Goal: Information Seeking & Learning: Learn about a topic

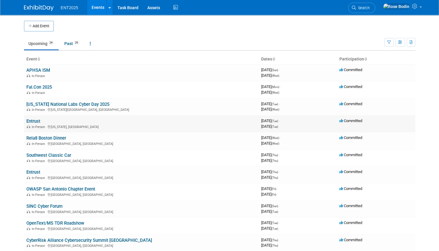
click at [35, 121] on link "Entrust" at bounding box center [33, 120] width 14 height 5
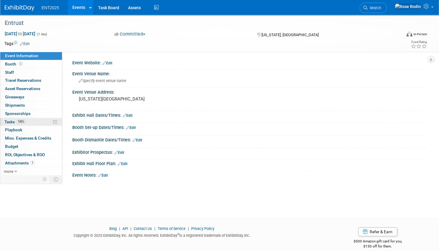
drag, startPoint x: 0, startPoint y: 0, endPoint x: 35, endPoint y: 121, distance: 125.8
click at [35, 121] on link "100% Tasks 100%" at bounding box center [31, 122] width 62 height 8
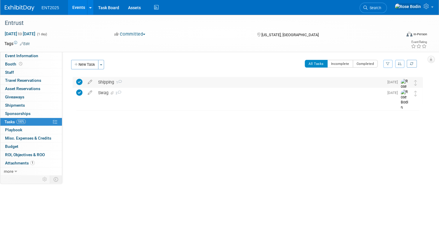
click at [140, 83] on div "Shipping 1" at bounding box center [239, 82] width 288 height 10
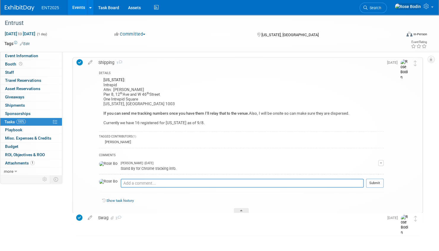
scroll to position [28, 0]
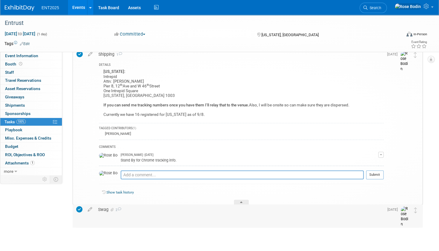
click at [144, 208] on div "Swag 2" at bounding box center [239, 209] width 288 height 10
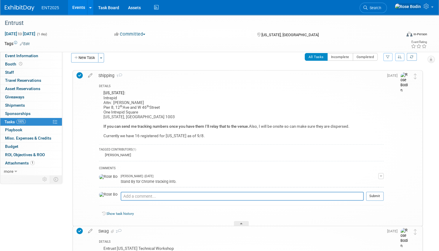
scroll to position [0, 0]
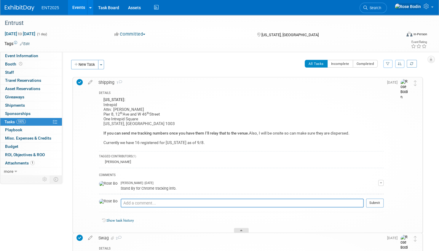
click at [242, 230] on icon at bounding box center [241, 232] width 2 height 4
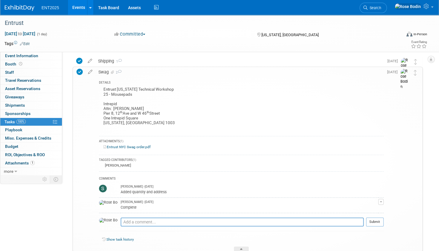
scroll to position [57, 0]
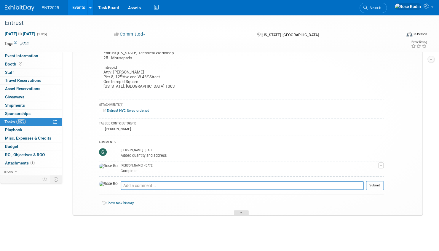
click at [242, 212] on icon at bounding box center [241, 214] width 2 height 4
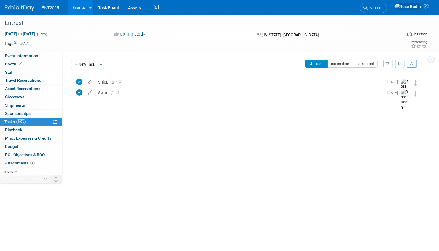
click at [81, 7] on link "Events" at bounding box center [79, 7] width 22 height 15
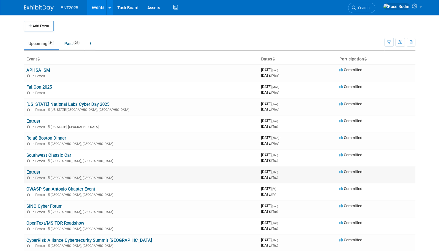
click at [30, 171] on link "Entrust" at bounding box center [33, 171] width 14 height 5
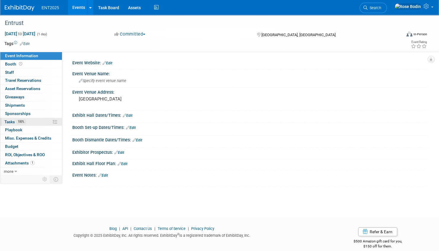
click at [46, 121] on link "100% Tasks 100%" at bounding box center [31, 122] width 62 height 8
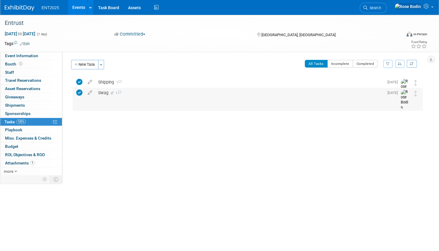
click at [161, 94] on div "Swag 1" at bounding box center [239, 93] width 288 height 10
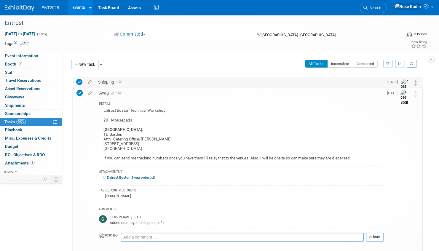
click at [201, 85] on div "Shipping 1" at bounding box center [239, 82] width 288 height 10
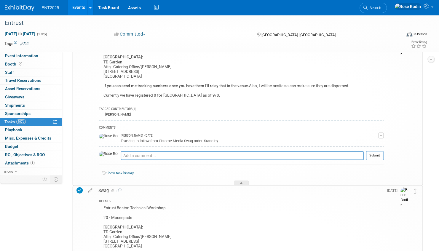
scroll to position [59, 0]
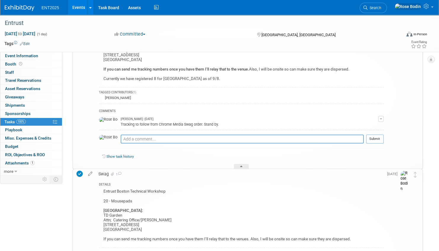
click at [81, 7] on link "Events" at bounding box center [79, 7] width 22 height 15
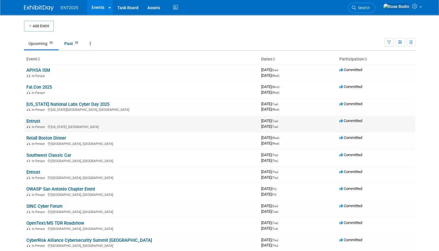
click at [33, 120] on link "Entrust" at bounding box center [33, 120] width 14 height 5
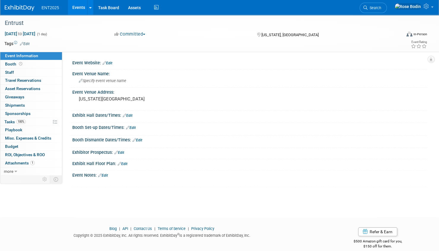
click at [80, 7] on link "Events" at bounding box center [79, 7] width 22 height 15
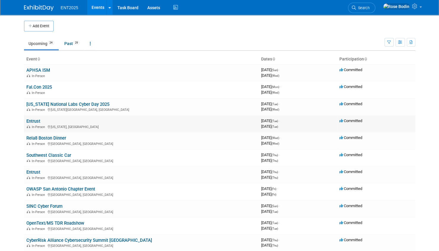
click at [38, 121] on link "Entrust" at bounding box center [33, 120] width 14 height 5
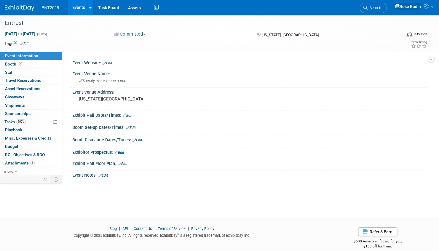
click at [38, 121] on link "100% Tasks 100%" at bounding box center [31, 122] width 62 height 8
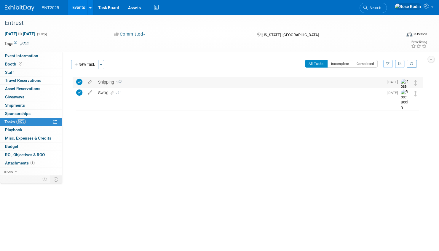
click at [148, 82] on div "Shipping 1" at bounding box center [239, 82] width 288 height 10
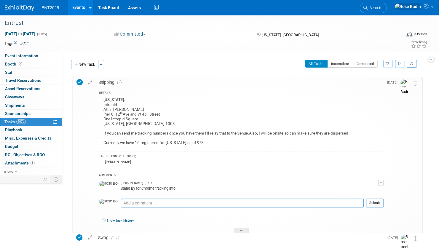
click at [76, 7] on link "Events" at bounding box center [79, 7] width 22 height 15
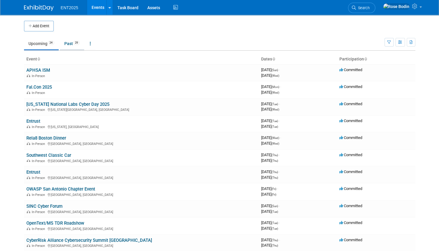
click at [70, 43] on link "Past 29" at bounding box center [72, 43] width 24 height 11
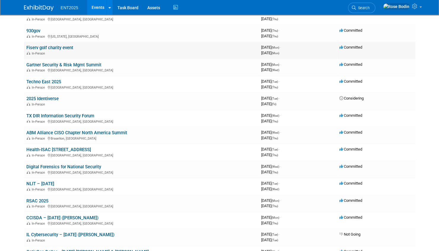
scroll to position [178, 0]
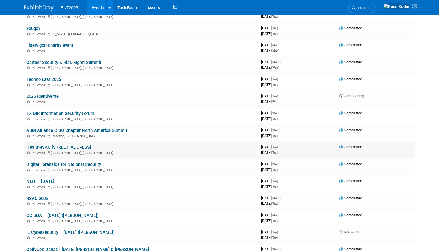
click at [90, 146] on link "Health-ISAC [STREET_ADDRESS]" at bounding box center [58, 147] width 65 height 5
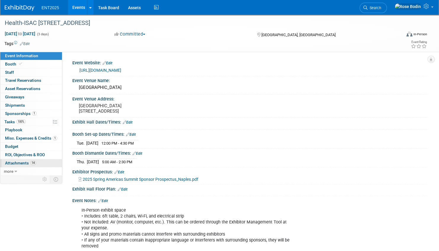
click at [41, 162] on link "14 Attachments 14" at bounding box center [31, 163] width 62 height 8
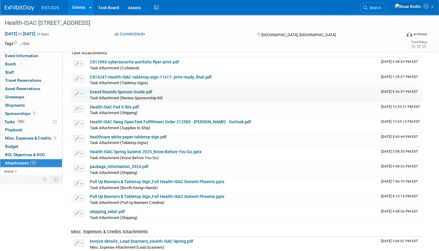
scroll to position [59, 0]
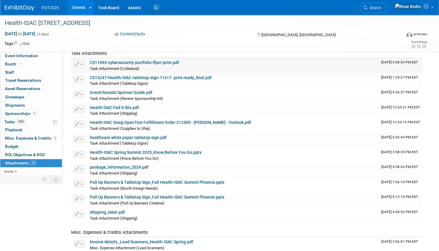
click at [143, 61] on link "CS11093-cybersecurity-portfolio-flyer-print.pdf" at bounding box center [134, 62] width 89 height 5
click at [79, 6] on link "Events" at bounding box center [79, 7] width 22 height 15
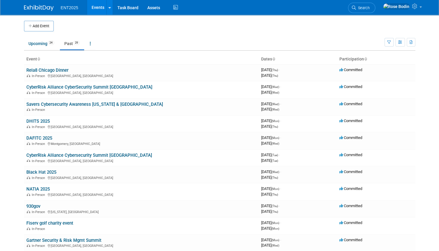
click at [68, 43] on link "Past 29" at bounding box center [72, 43] width 24 height 11
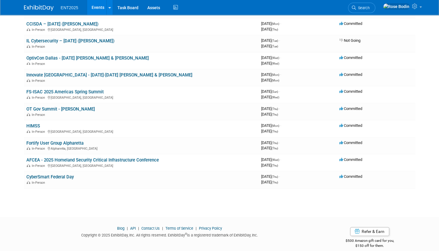
scroll to position [376, 0]
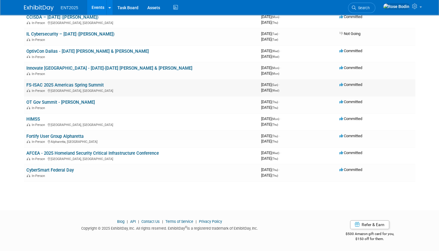
click at [82, 85] on link "FS-ISAC 2025 Americas Spring Summit" at bounding box center [64, 84] width 77 height 5
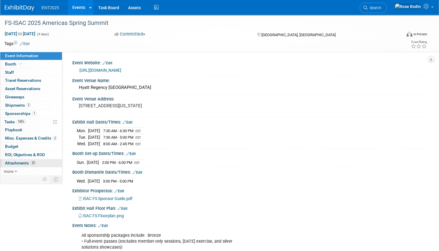
click at [50, 163] on link "23 Attachments 23" at bounding box center [31, 163] width 62 height 8
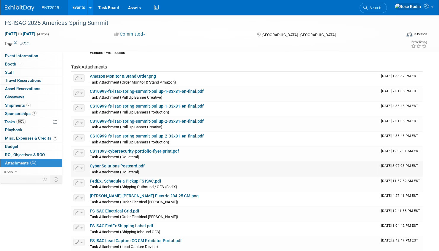
scroll to position [118, 0]
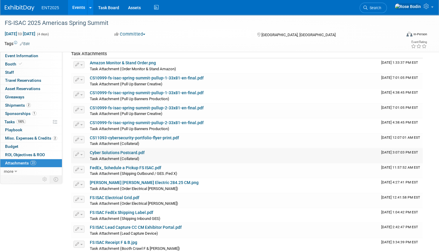
click at [115, 152] on link "Cyber Solutions Postcard.pdf" at bounding box center [117, 152] width 55 height 5
click at [79, 6] on link "Events" at bounding box center [79, 7] width 22 height 15
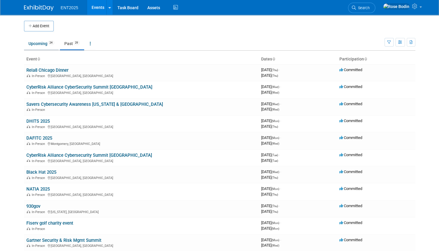
click at [39, 44] on link "Upcoming 24" at bounding box center [41, 43] width 35 height 11
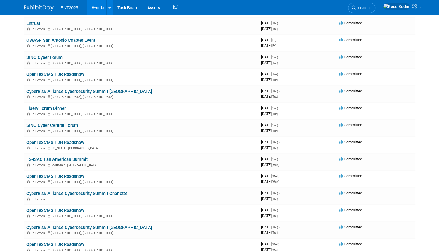
scroll to position [178, 0]
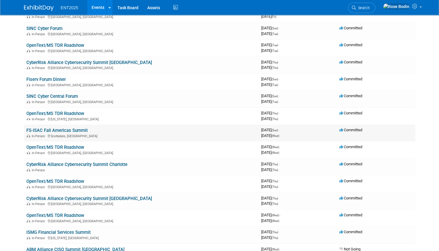
click at [69, 130] on link "FS-ISAC Fall Americas Summit" at bounding box center [56, 130] width 61 height 5
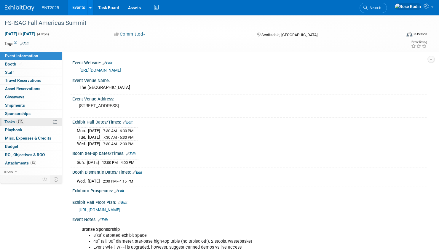
click at [38, 121] on link "61% Tasks 61%" at bounding box center [31, 122] width 62 height 8
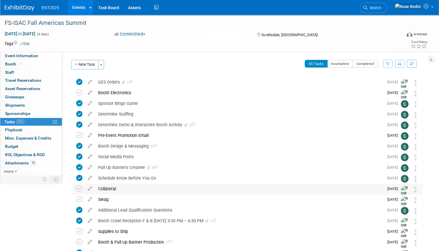
click at [131, 186] on div "Collateral" at bounding box center [239, 189] width 288 height 10
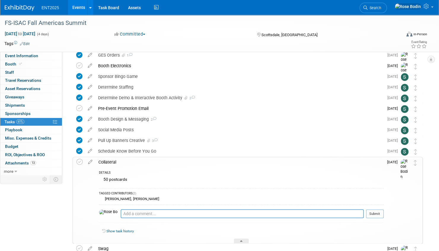
scroll to position [59, 0]
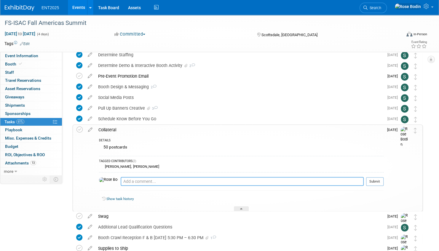
click at [130, 181] on textarea at bounding box center [242, 181] width 243 height 9
type textarea "Postcards are Cyber and will add a few OTW"
click at [370, 181] on button "Submit" at bounding box center [374, 181] width 17 height 9
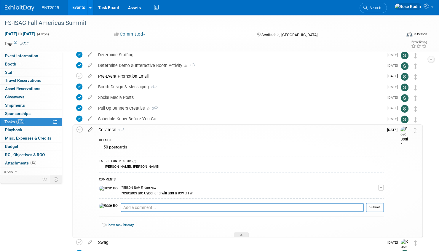
click at [90, 129] on icon at bounding box center [90, 128] width 10 height 7
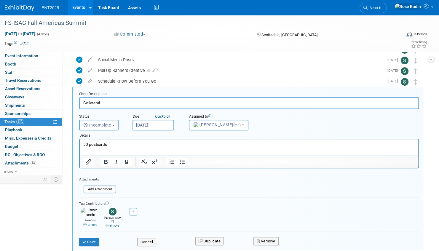
scroll to position [0, 0]
click at [93, 188] on input "file" at bounding box center [85, 189] width 60 height 7
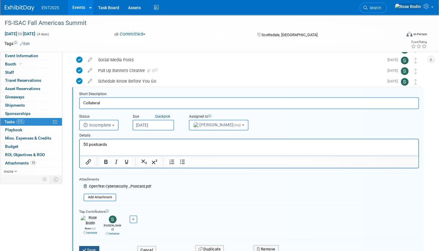
click at [94, 246] on button "Save" at bounding box center [89, 250] width 20 height 8
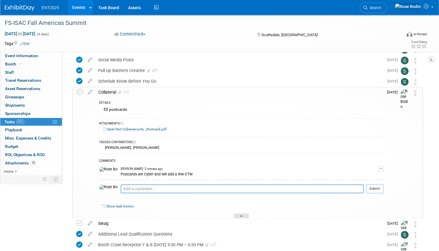
click at [242, 214] on div at bounding box center [241, 215] width 15 height 5
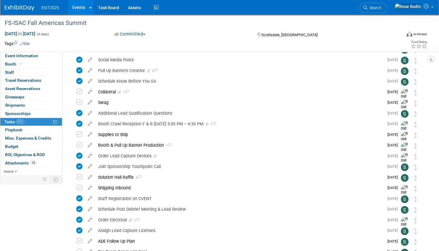
click at [74, 6] on link "Events" at bounding box center [79, 7] width 22 height 15
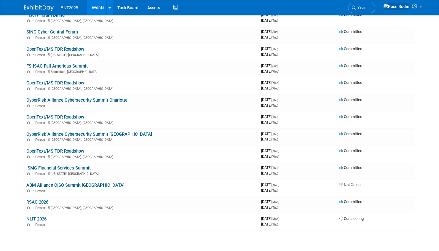
scroll to position [267, 0]
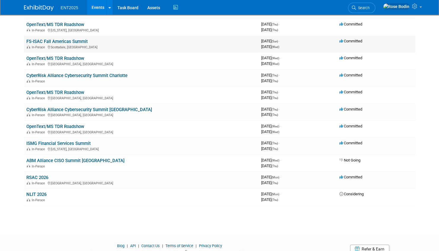
click at [79, 40] on link "FS-ISAC Fall Americas Summit" at bounding box center [56, 41] width 61 height 5
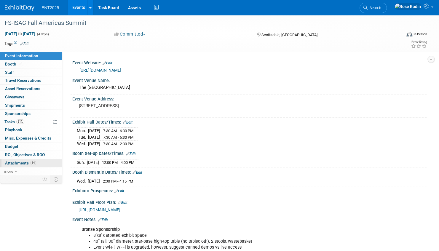
click at [43, 161] on link "14 Attachments 14" at bounding box center [31, 163] width 62 height 8
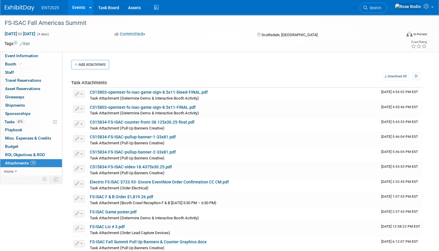
click at [78, 7] on link "Events" at bounding box center [79, 7] width 22 height 15
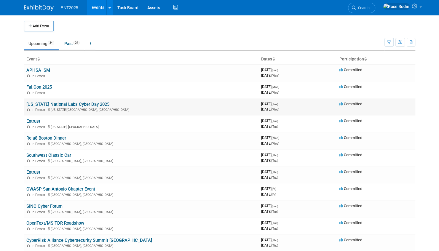
click at [76, 104] on link "[US_STATE] National Labs Cyber Day 2025" at bounding box center [67, 104] width 83 height 5
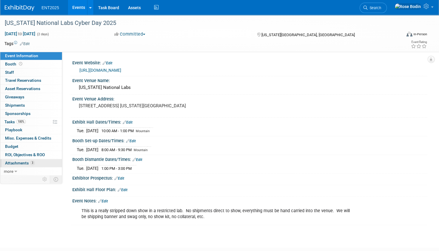
click at [44, 162] on link "3 Attachments 3" at bounding box center [31, 163] width 62 height 8
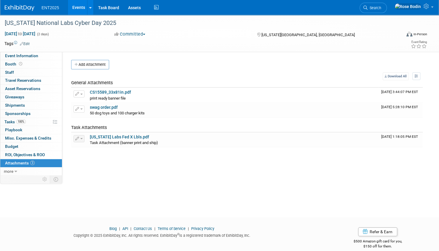
click at [77, 7] on link "Events" at bounding box center [79, 7] width 22 height 15
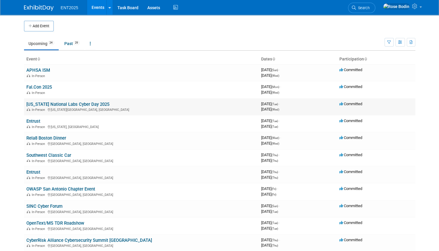
click at [64, 105] on link "[US_STATE] National Labs Cyber Day 2025" at bounding box center [67, 104] width 83 height 5
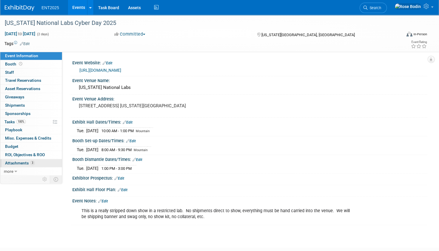
click at [40, 162] on link "3 Attachments 3" at bounding box center [31, 163] width 62 height 8
